Goal: Obtain resource: Download file/media

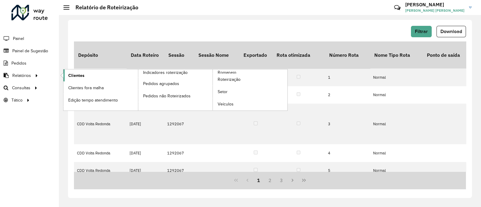
click at [67, 73] on link "Clientes" at bounding box center [100, 75] width 75 height 12
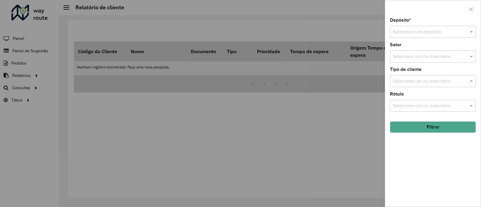
click at [436, 33] on input "text" at bounding box center [427, 32] width 68 height 7
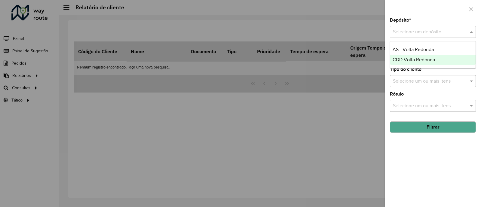
click at [272, 157] on div at bounding box center [240, 103] width 481 height 207
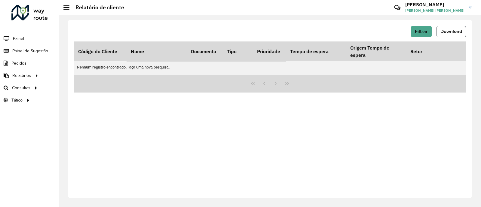
click at [444, 29] on span "Download" at bounding box center [452, 31] width 22 height 5
click at [415, 34] on button "Filtrar" at bounding box center [421, 31] width 21 height 11
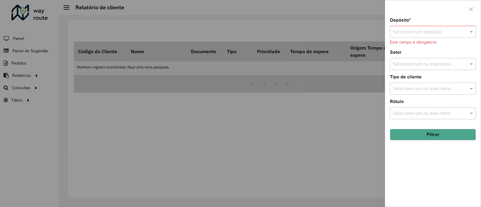
click at [435, 26] on div "Selecione um depósito" at bounding box center [433, 32] width 86 height 12
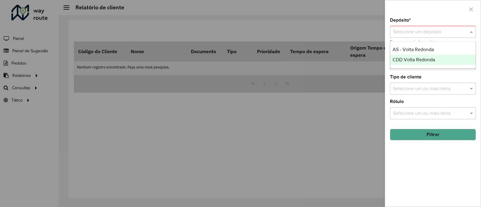
click at [424, 62] on span "CDD Volta Redonda" at bounding box center [414, 59] width 42 height 5
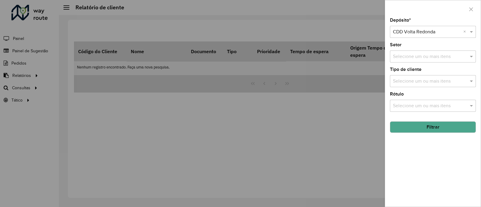
click at [445, 129] on button "Filtrar" at bounding box center [433, 127] width 86 height 11
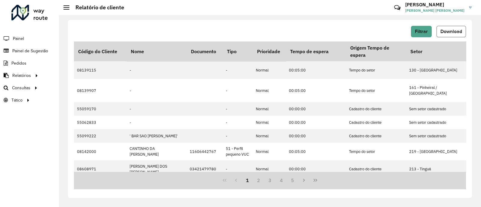
click at [451, 34] on button "Download" at bounding box center [451, 31] width 29 height 11
